Goal: Task Accomplishment & Management: Manage account settings

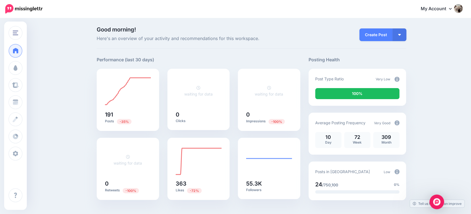
click at [439, 199] on img "Open Intercom Messenger" at bounding box center [436, 201] width 7 height 7
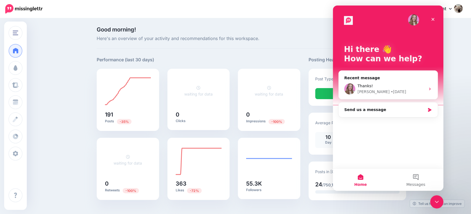
click at [439, 199] on icon "Close Intercom Messenger" at bounding box center [436, 202] width 7 height 7
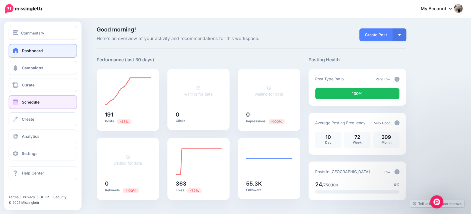
click at [23, 102] on span "Schedule" at bounding box center [31, 102] width 18 height 5
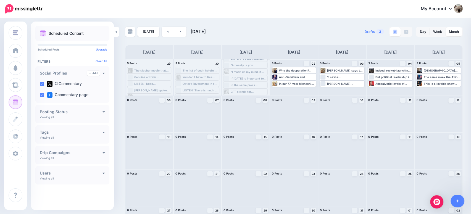
scroll to position [26, 0]
click at [294, 69] on div "Why the desperation? Why does the fact that [PERSON_NAME] supported Israel and …" at bounding box center [297, 70] width 37 height 3
click at [292, 75] on link "Edit" at bounding box center [286, 77] width 26 height 5
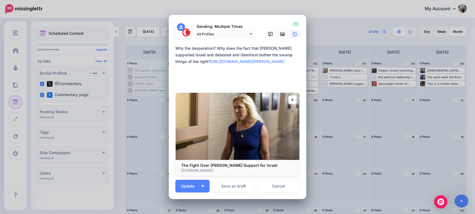
click at [241, 68] on textarea "**********" at bounding box center [238, 65] width 127 height 40
click at [275, 186] on link "Cancel" at bounding box center [278, 186] width 42 height 13
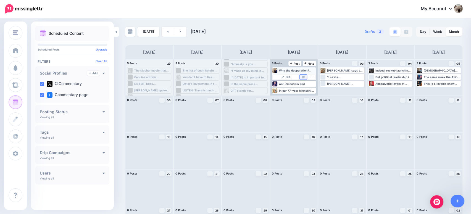
click at [305, 76] on img at bounding box center [303, 77] width 3 height 3
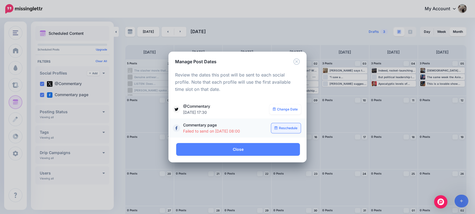
click at [285, 129] on link "Reschedule" at bounding box center [286, 128] width 30 height 10
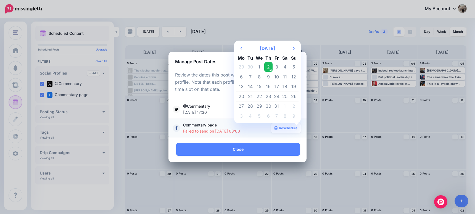
click at [270, 66] on td "2" at bounding box center [268, 67] width 9 height 10
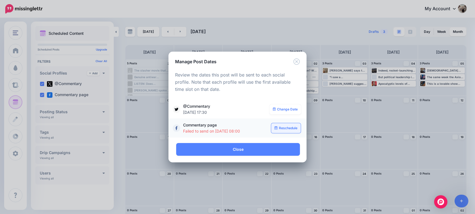
click at [275, 127] on icon at bounding box center [276, 127] width 3 height 3
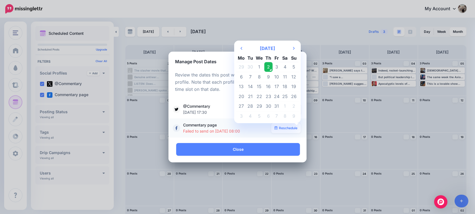
click at [267, 66] on td "2" at bounding box center [268, 67] width 9 height 10
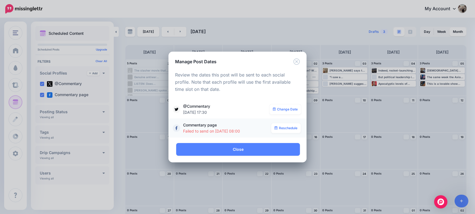
click at [197, 129] on span "Failed to send on [DATE] 08:00" at bounding box center [225, 131] width 85 height 6
click at [281, 130] on link "Reschedule" at bounding box center [286, 128] width 30 height 10
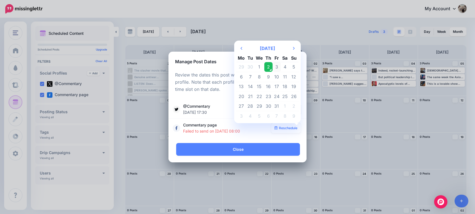
click at [275, 66] on td "3" at bounding box center [277, 67] width 8 height 10
click at [269, 68] on td "2" at bounding box center [268, 67] width 9 height 10
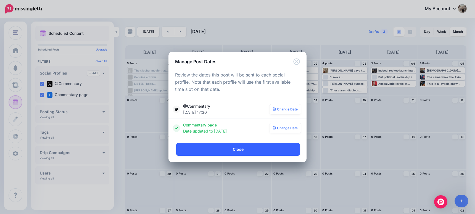
click at [263, 150] on link "Close" at bounding box center [238, 149] width 124 height 13
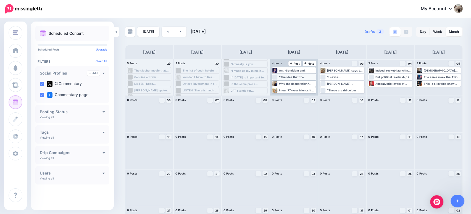
click at [295, 77] on div ""The idea that the government isn't going to work for a while does seem like ch…" at bounding box center [297, 76] width 37 height 3
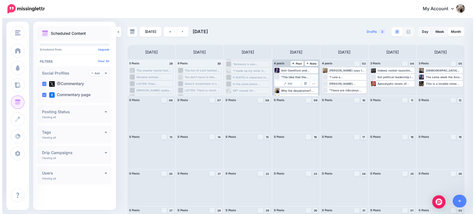
scroll to position [7, 0]
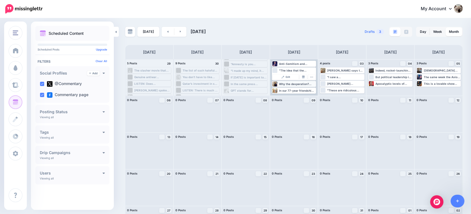
click at [287, 83] on div "Why the desperation? Why does the fact that [PERSON_NAME] supported Israel and …" at bounding box center [297, 83] width 37 height 3
click at [290, 82] on span "Edit" at bounding box center [288, 83] width 4 height 3
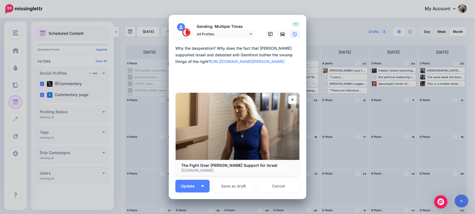
click at [244, 65] on textarea "**********" at bounding box center [238, 65] width 127 height 40
click at [223, 69] on textarea "**********" at bounding box center [238, 65] width 127 height 40
